Goal: Information Seeking & Learning: Learn about a topic

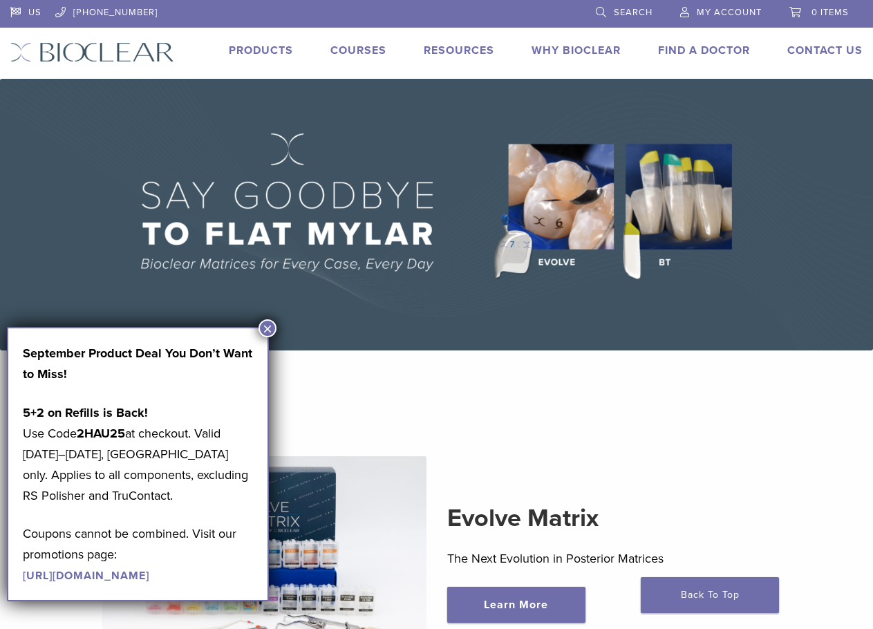
click at [268, 326] on button "×" at bounding box center [268, 328] width 18 height 18
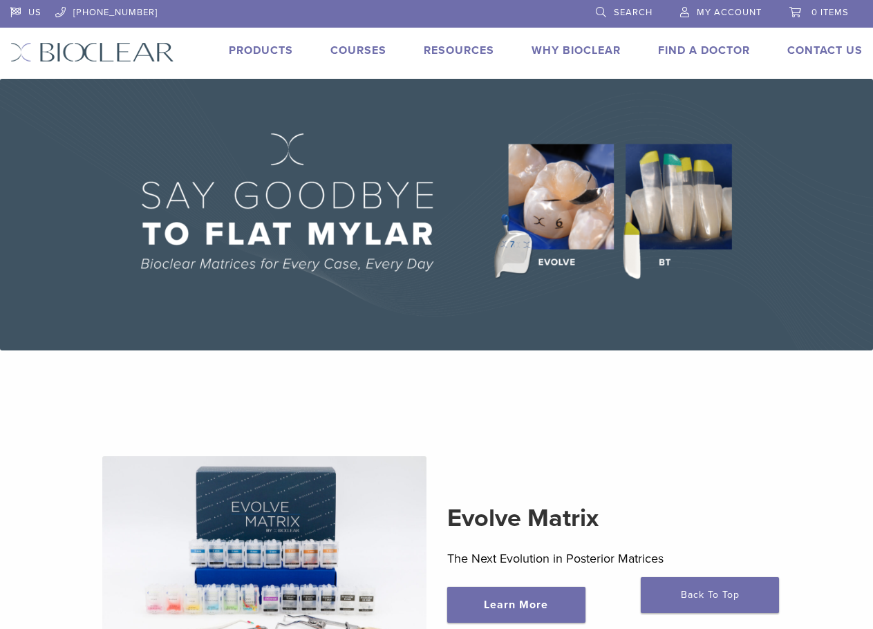
click at [656, 457] on div "Evolve Matrix The Next Evolution in Posterior Matrices Learn More" at bounding box center [437, 562] width 828 height 278
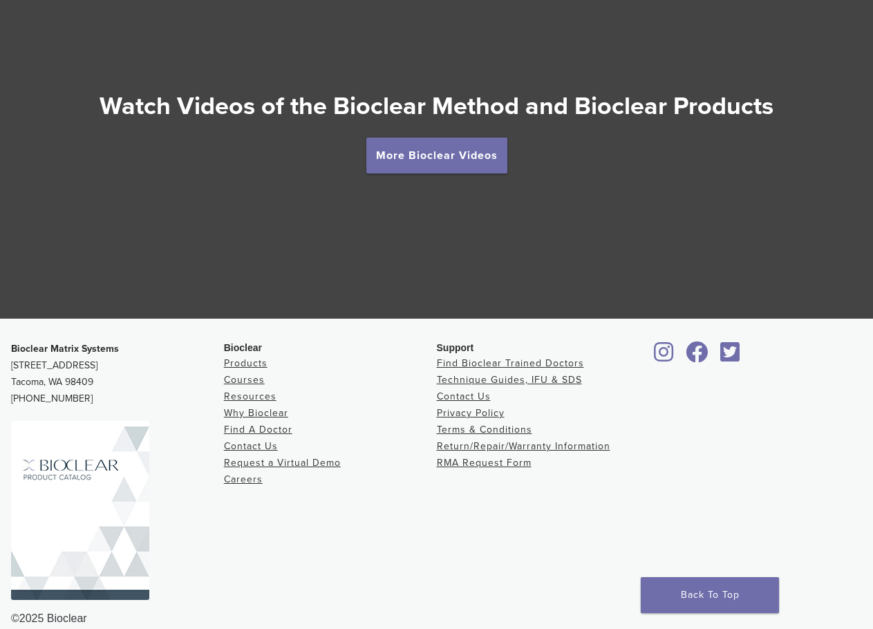
scroll to position [2487, 0]
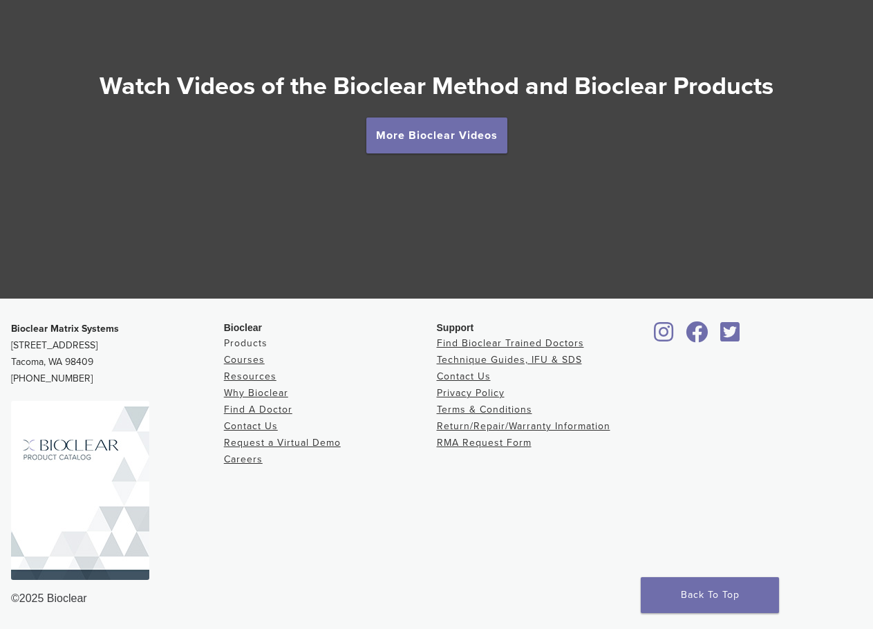
click at [258, 348] on link "Products" at bounding box center [246, 343] width 44 height 12
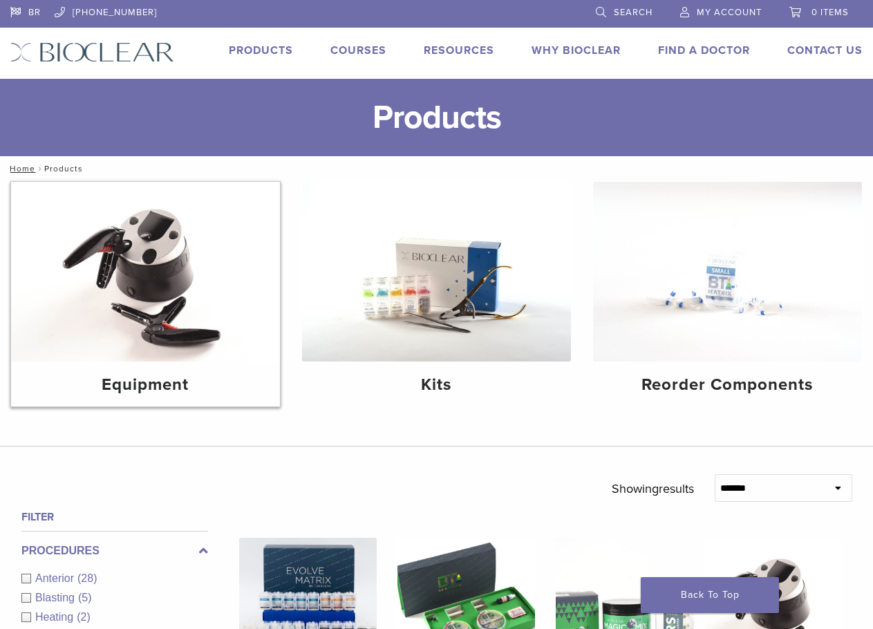
click at [218, 313] on img at bounding box center [145, 272] width 269 height 180
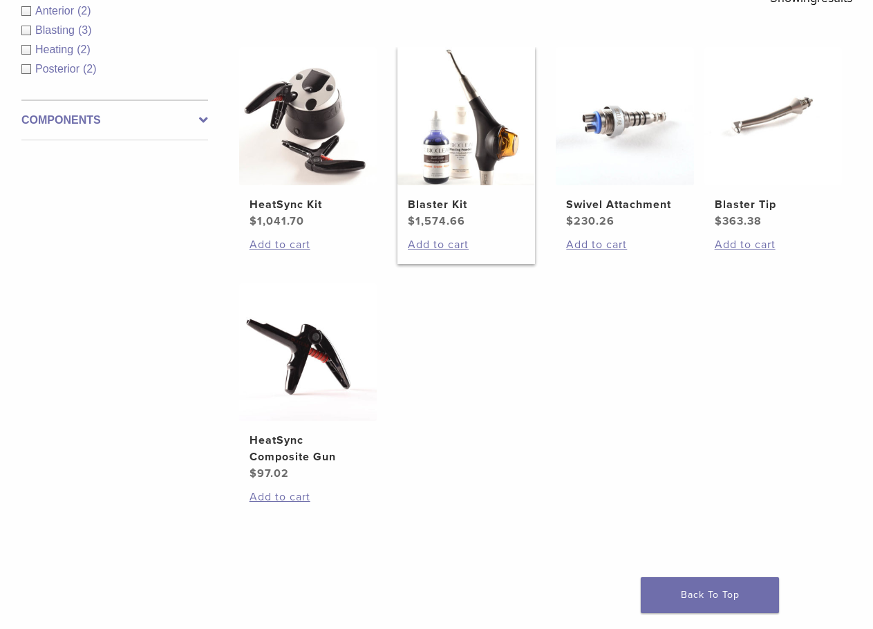
click at [417, 204] on h2 "Blaster Kit" at bounding box center [466, 204] width 117 height 17
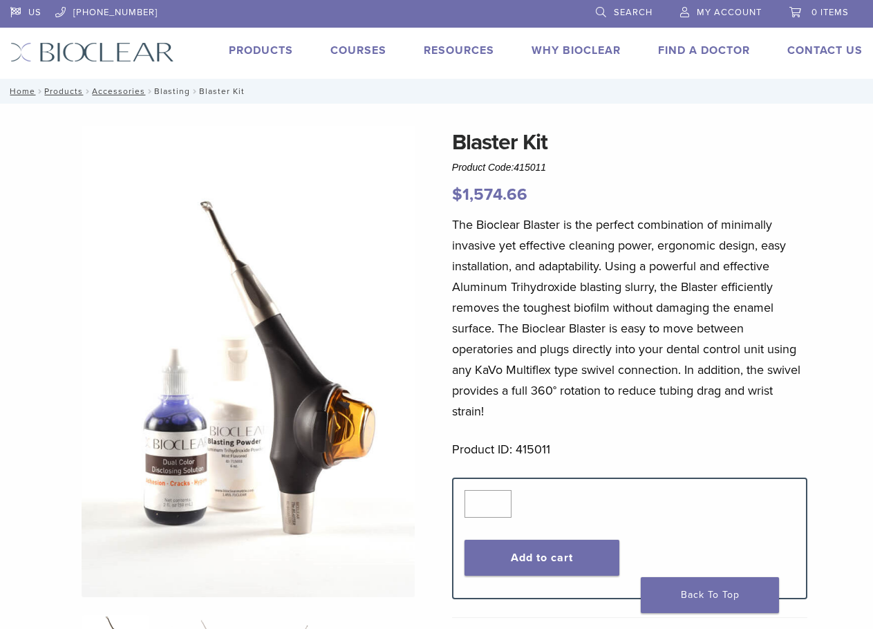
click at [173, 91] on link "Blasting" at bounding box center [172, 91] width 36 height 10
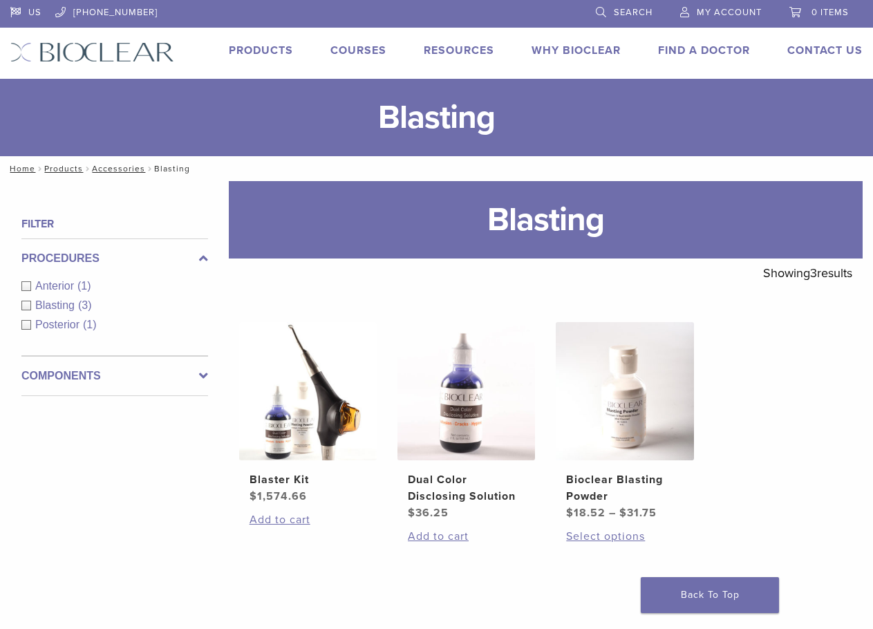
click at [774, 463] on ul "Blaster Kit $ 1,574.66 Add to cart Dual Color Disclosing Solution $ 36.25 Add t…" at bounding box center [545, 448] width 655 height 252
drag, startPoint x: 488, startPoint y: 221, endPoint x: 614, endPoint y: 224, distance: 125.9
click at [614, 224] on h1 "Blasting" at bounding box center [546, 219] width 634 height 77
click at [727, 371] on ul "Blaster Kit $ 1,574.66 Add to cart Dual Color Disclosing Solution $ 36.25 Add t…" at bounding box center [545, 448] width 655 height 252
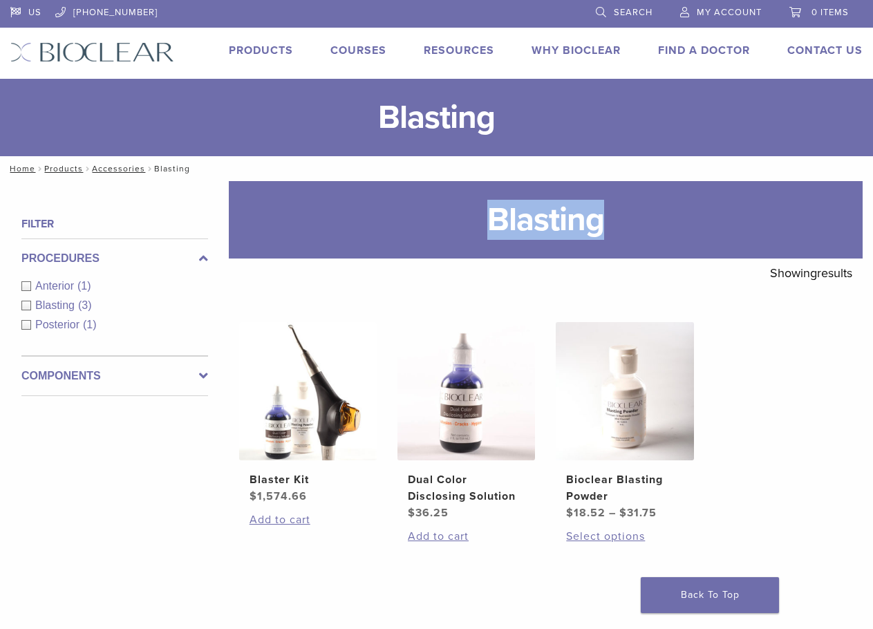
drag, startPoint x: 603, startPoint y: 223, endPoint x: 495, endPoint y: 216, distance: 108.1
click at [495, 216] on h1 "Blasting" at bounding box center [546, 219] width 634 height 77
click at [651, 212] on h1 "Blasting" at bounding box center [546, 219] width 634 height 77
click at [64, 167] on link "Products" at bounding box center [63, 169] width 39 height 10
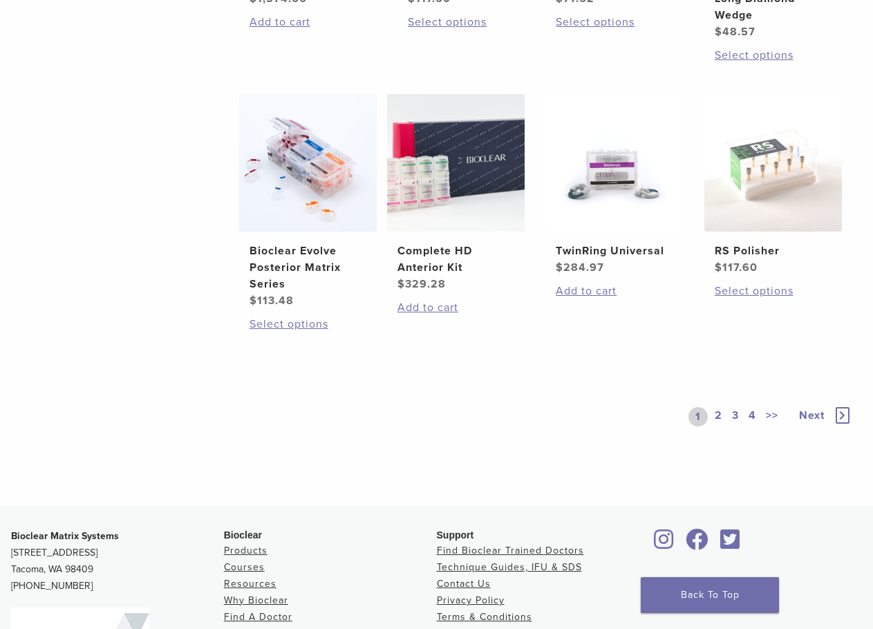
scroll to position [967, 0]
click at [720, 418] on link "2" at bounding box center [718, 416] width 13 height 19
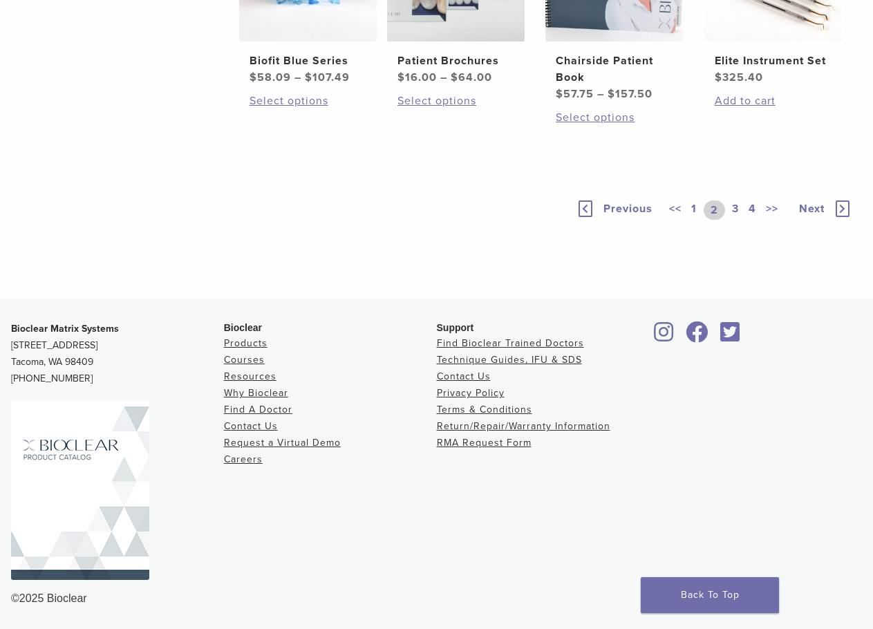
scroll to position [1034, 0]
click at [735, 220] on link "3" at bounding box center [735, 210] width 12 height 19
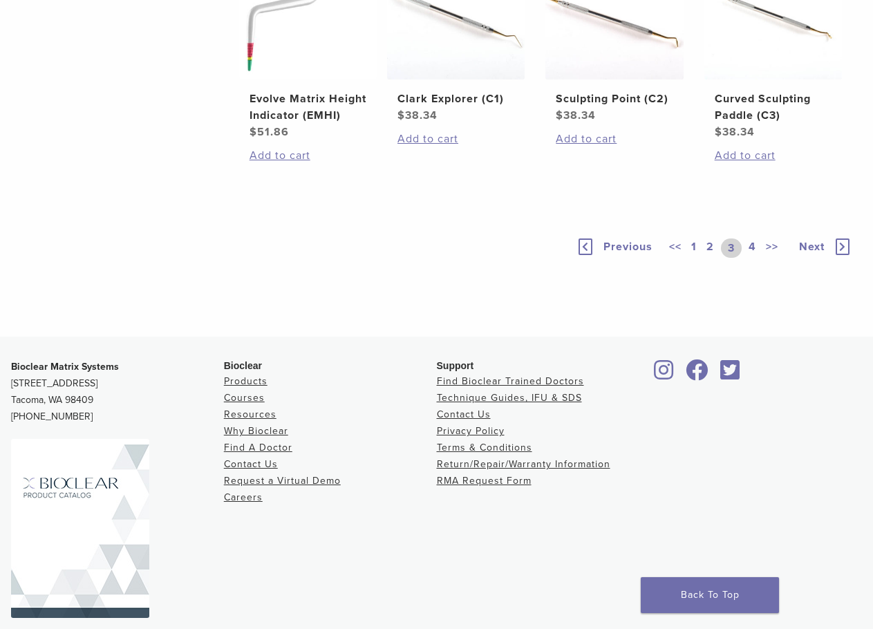
scroll to position [965, 0]
click at [749, 257] on link "4" at bounding box center [752, 247] width 13 height 19
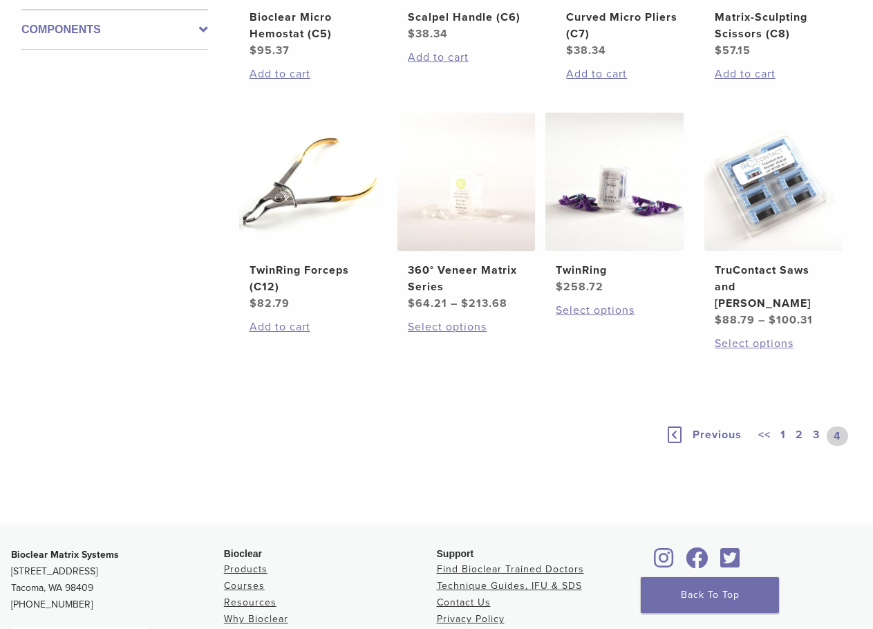
scroll to position [678, 0]
click at [785, 426] on link "1" at bounding box center [783, 435] width 11 height 19
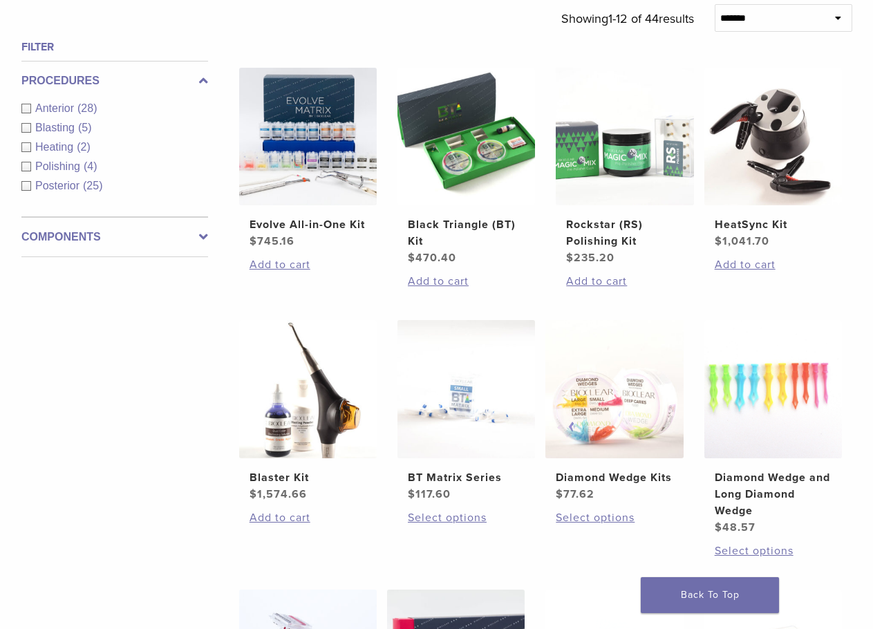
scroll to position [471, 0]
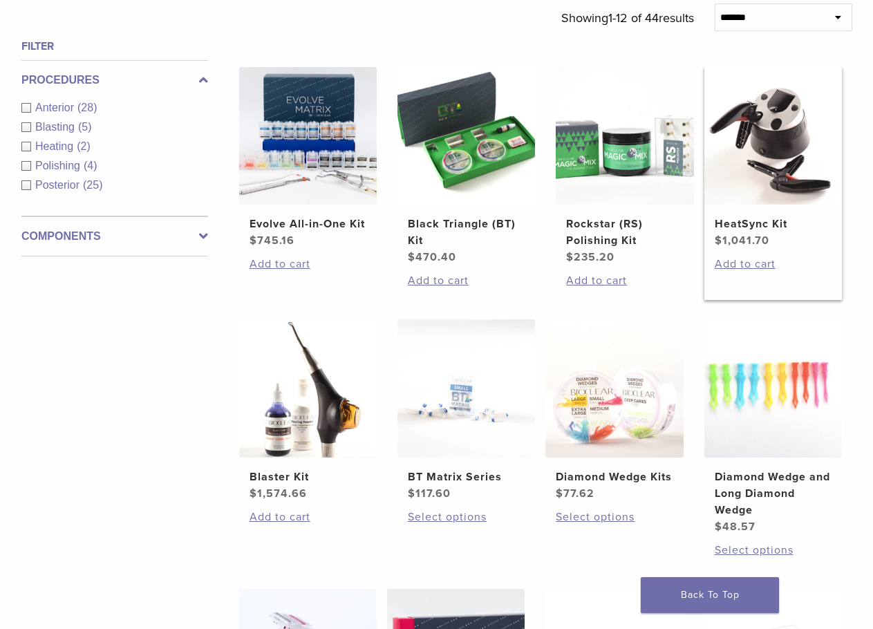
click at [768, 224] on h2 "HeatSync Kit" at bounding box center [773, 224] width 117 height 17
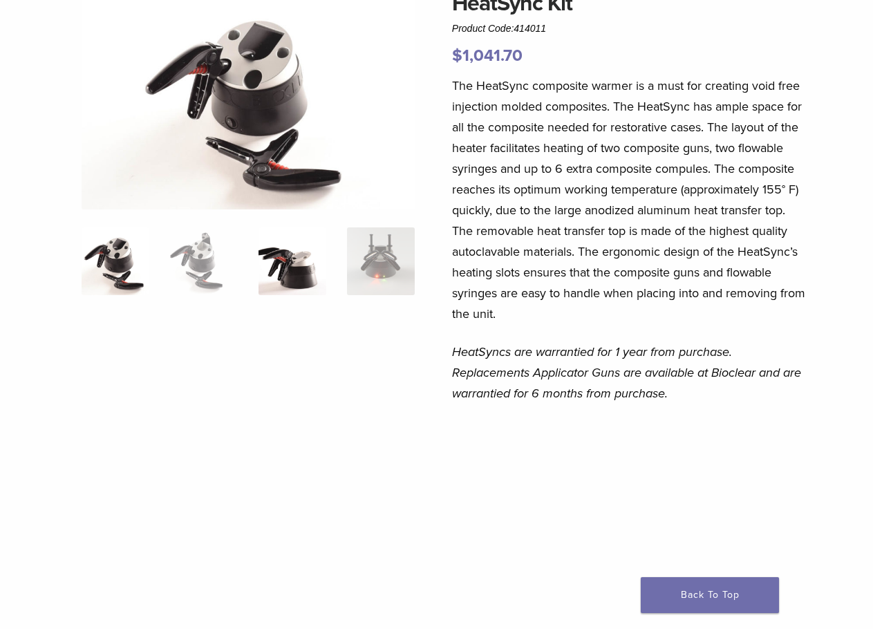
scroll to position [138, 0]
click at [292, 261] on img at bounding box center [293, 262] width 68 height 68
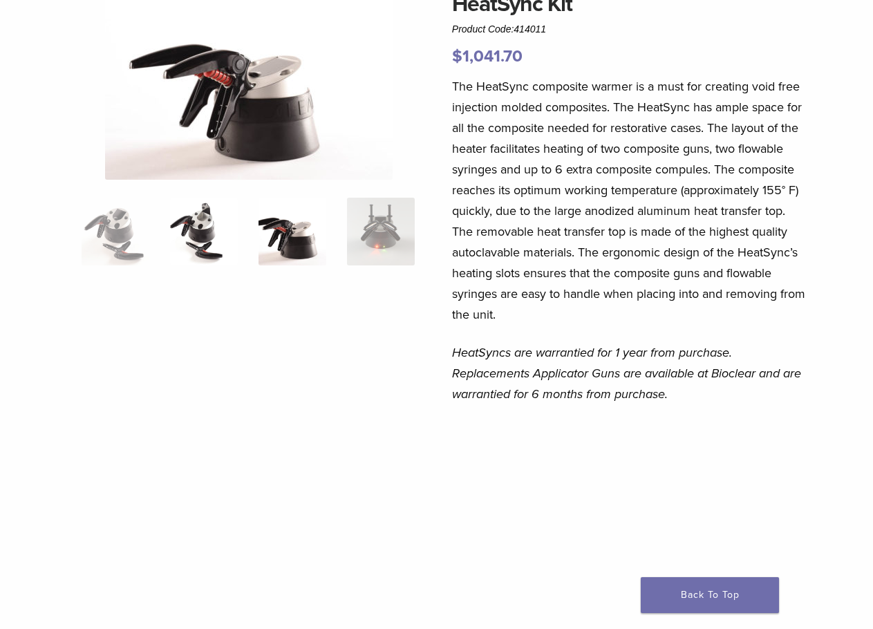
click at [200, 224] on img at bounding box center [204, 232] width 68 height 68
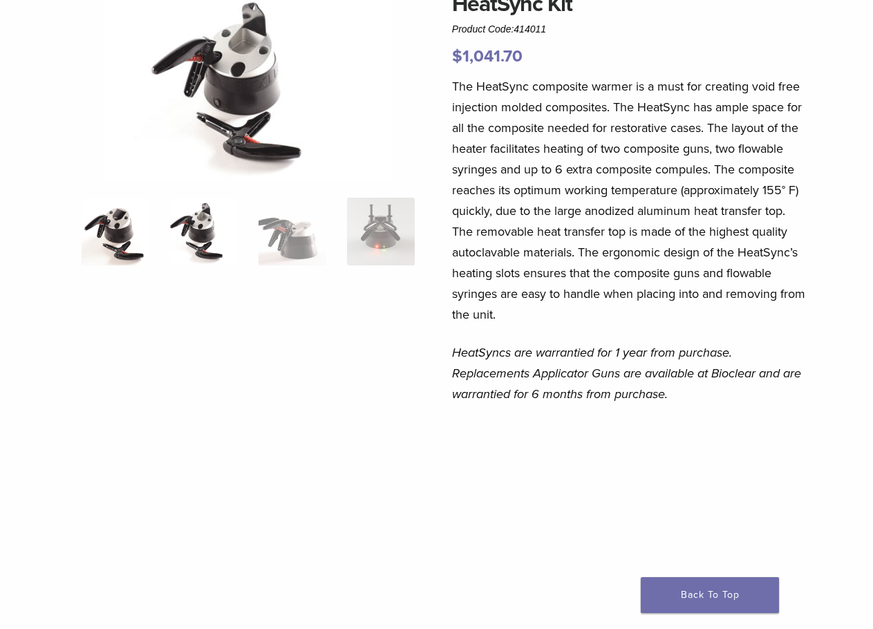
click at [93, 220] on img at bounding box center [116, 232] width 68 height 68
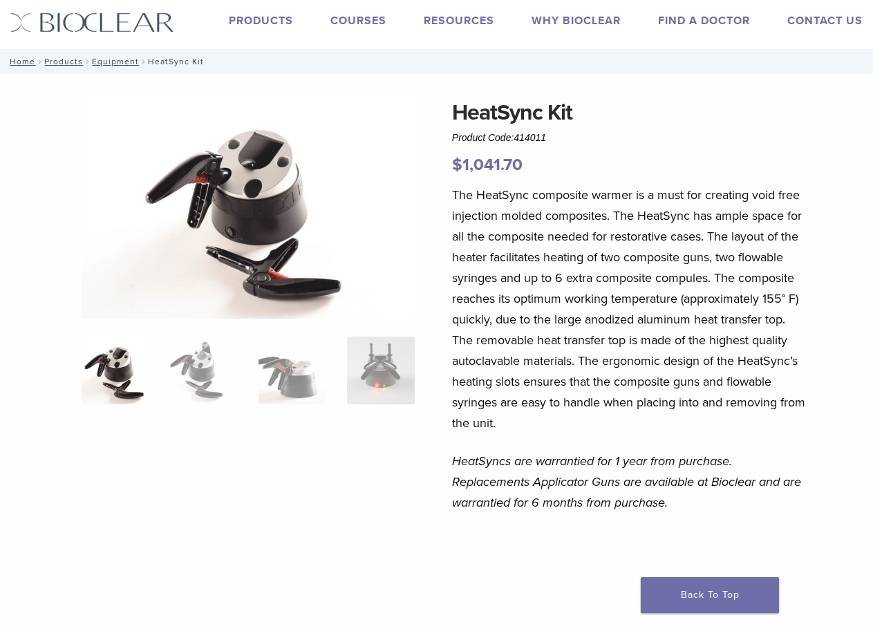
scroll to position [0, 0]
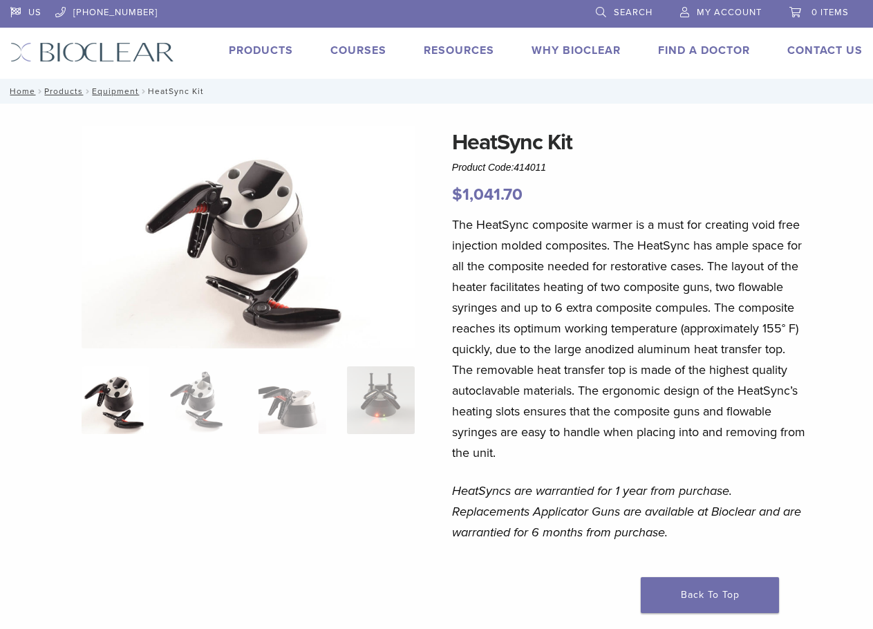
drag, startPoint x: 667, startPoint y: 281, endPoint x: 669, endPoint y: 273, distance: 7.9
click at [667, 281] on p "The HeatSync composite warmer is a must for creating void free injection molded…" at bounding box center [629, 338] width 355 height 249
click at [659, 333] on p "The HeatSync composite warmer is a must for creating void free injection molded…" at bounding box center [629, 338] width 355 height 249
